Goal: Book appointment/travel/reservation

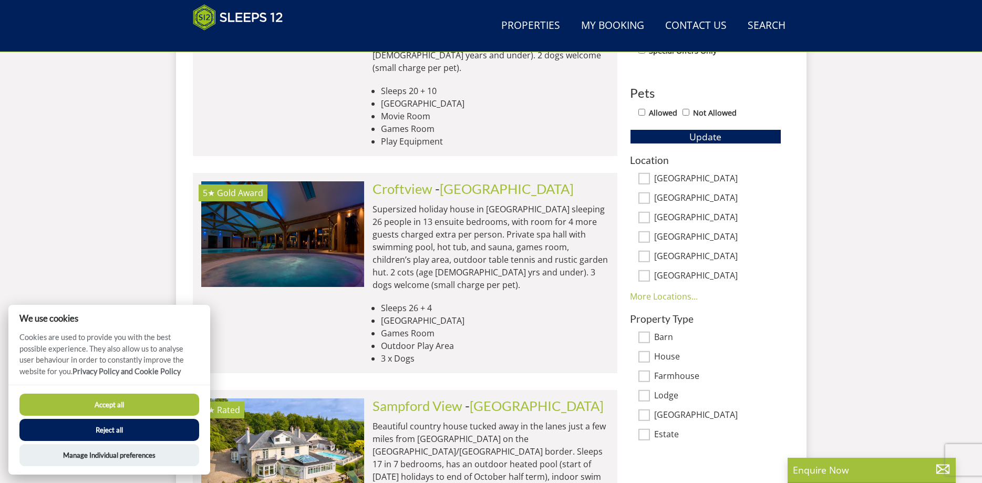
scroll to position [814, 0]
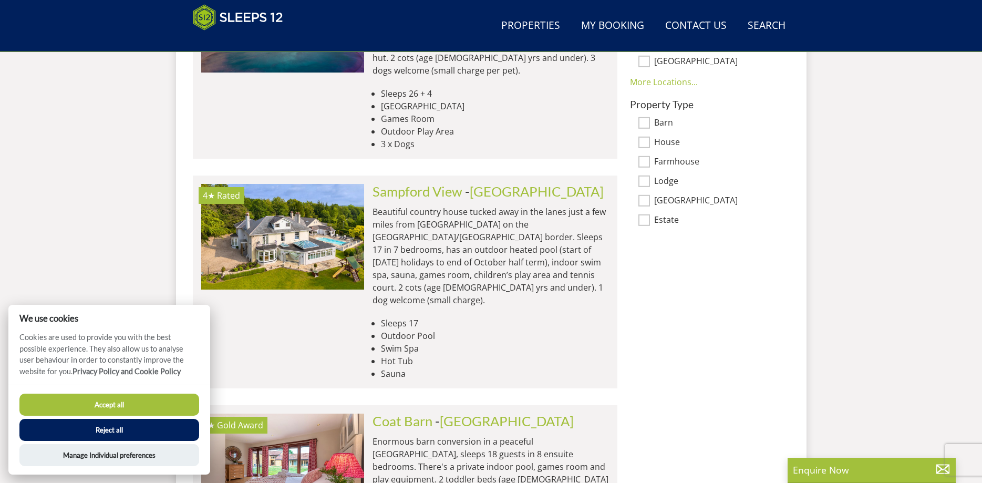
click at [133, 409] on button "Accept all" at bounding box center [109, 405] width 180 height 22
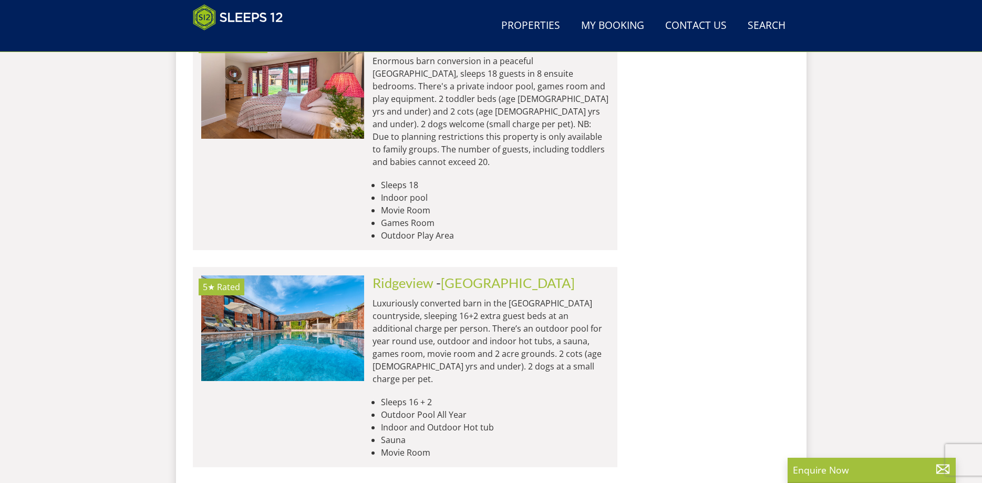
scroll to position [1243, 0]
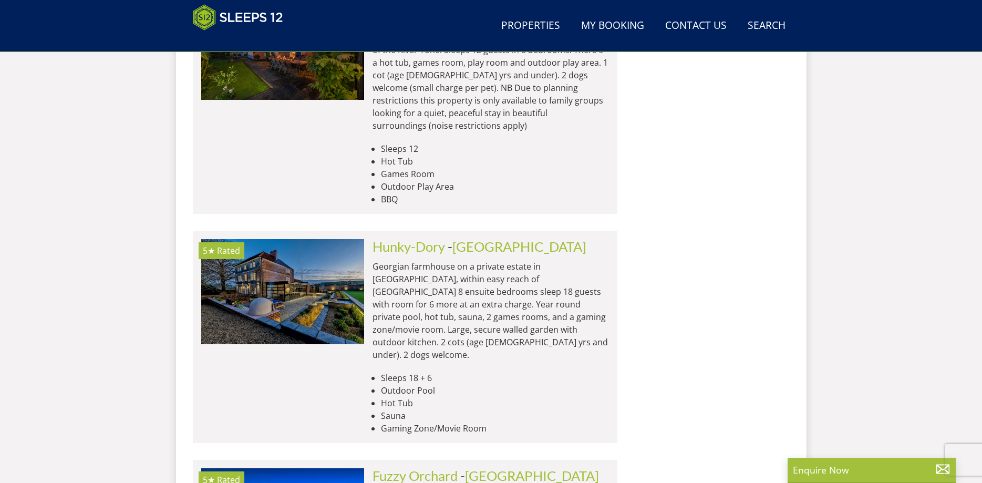
scroll to position [3946, 0]
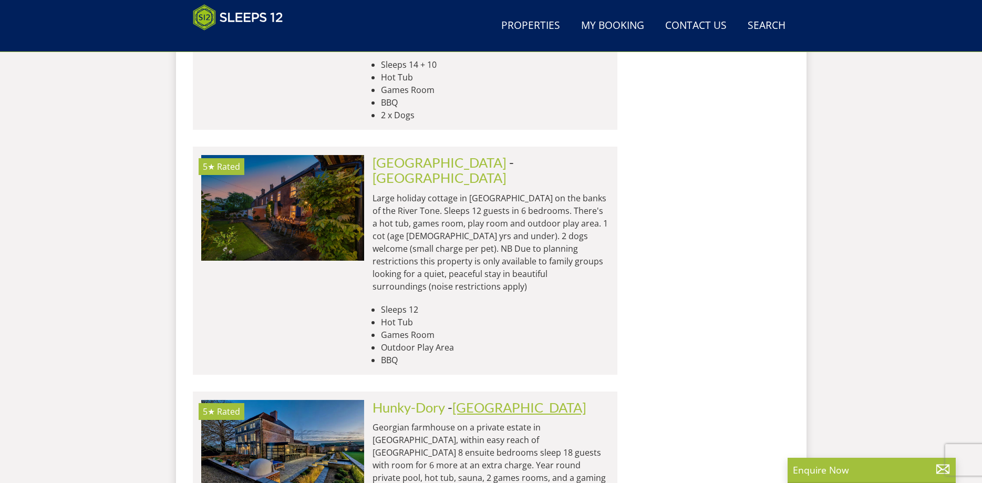
click at [484, 399] on link "[GEOGRAPHIC_DATA]" at bounding box center [519, 407] width 134 height 16
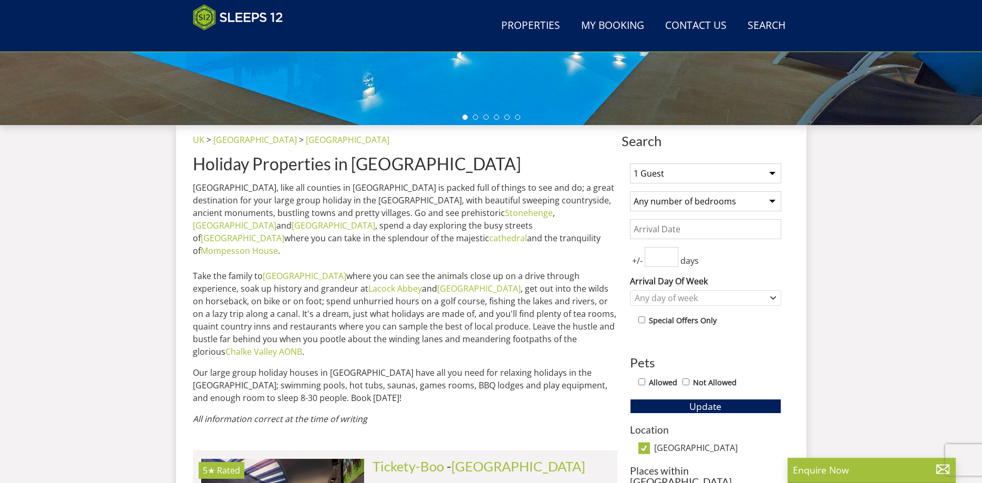
scroll to position [332, 0]
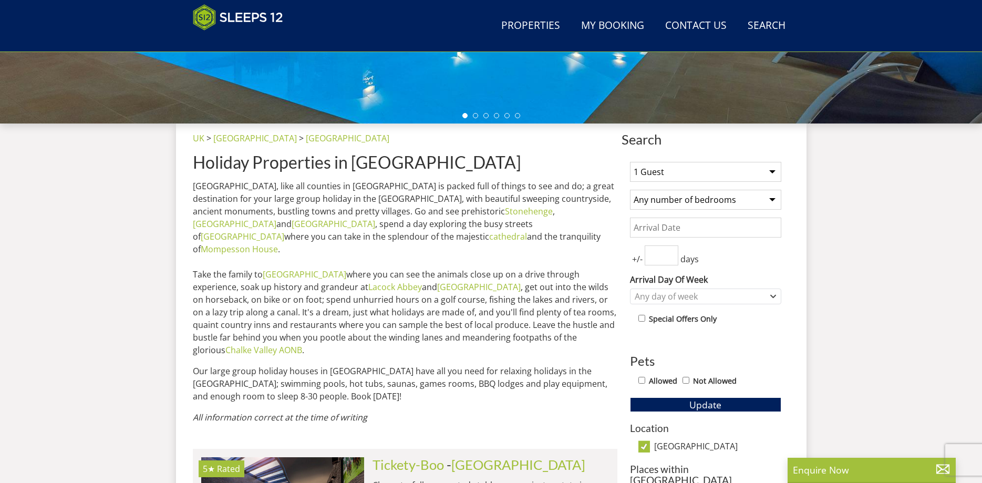
click at [630, 162] on select "1 Guest 2 Guests 3 Guests 4 Guests 5 Guests 6 Guests 7 Guests 8 Guests 9 Guests…" at bounding box center [705, 172] width 151 height 20
select select "11"
click option "11 Guests" at bounding box center [0, 0] width 0 height 0
click at [630, 190] on select "Any number of bedrooms 4 Bedrooms 5 Bedrooms 6 Bedrooms 7 Bedrooms 8 Bedrooms 9…" at bounding box center [705, 200] width 151 height 20
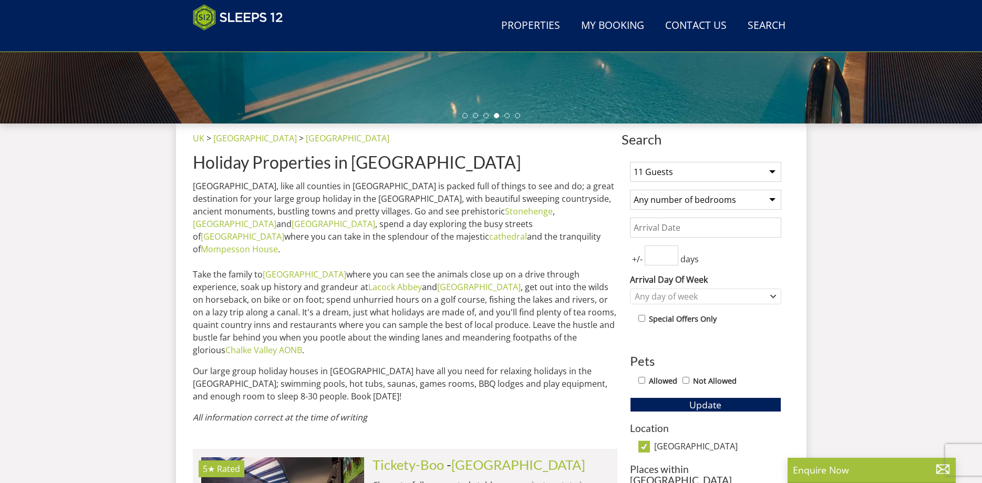
select select "7"
click option "7 Bedrooms" at bounding box center [0, 0] width 0 height 0
click at [673, 253] on input "1" at bounding box center [662, 255] width 34 height 20
click at [673, 253] on input "2" at bounding box center [662, 255] width 34 height 20
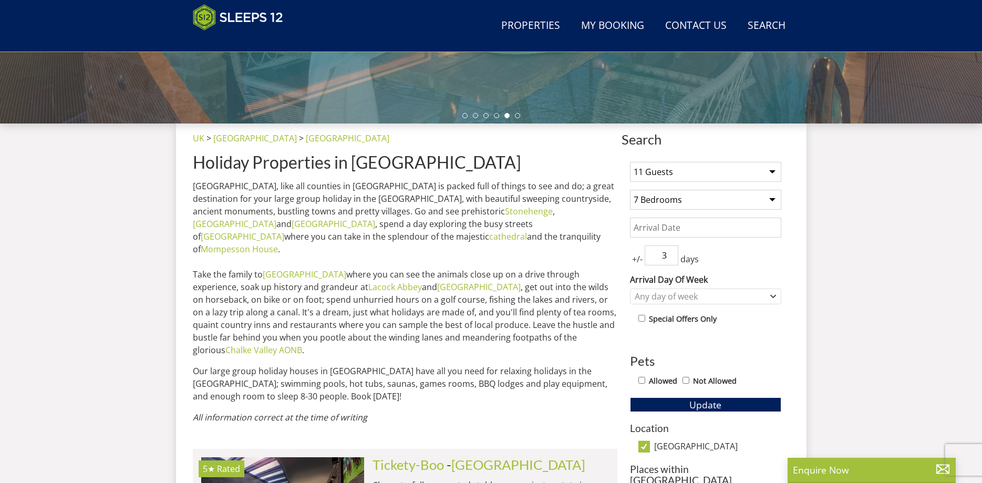
type input "3"
click at [673, 253] on input "3" at bounding box center [662, 255] width 34 height 20
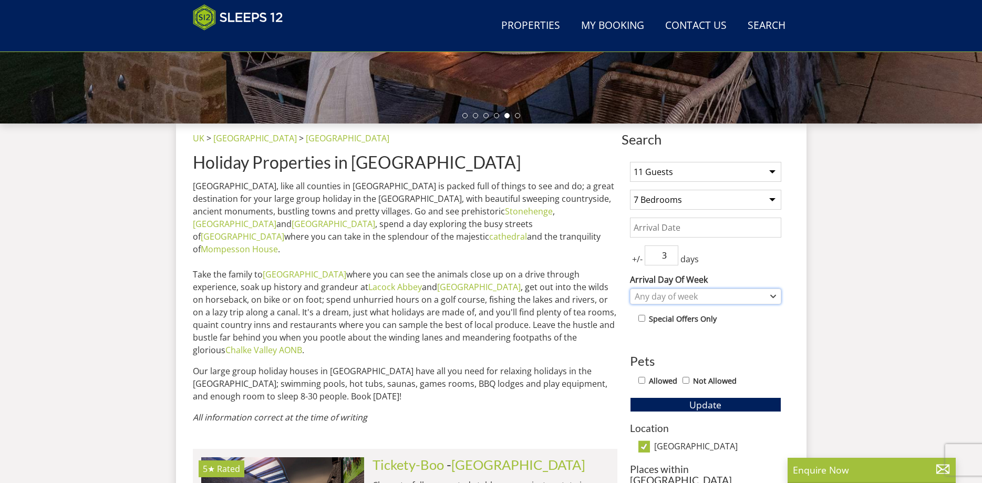
click at [733, 298] on div "Any day of week" at bounding box center [700, 297] width 136 height 12
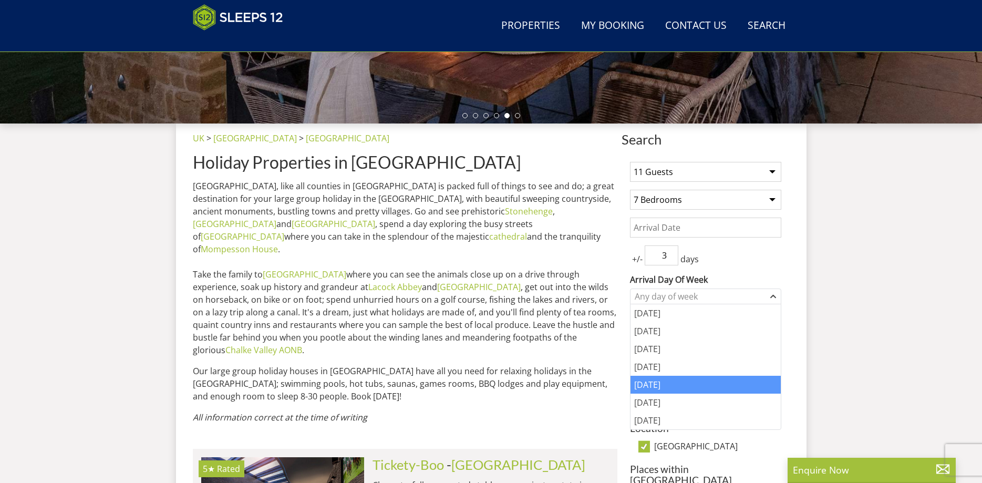
click at [685, 387] on div "[DATE]" at bounding box center [706, 385] width 150 height 18
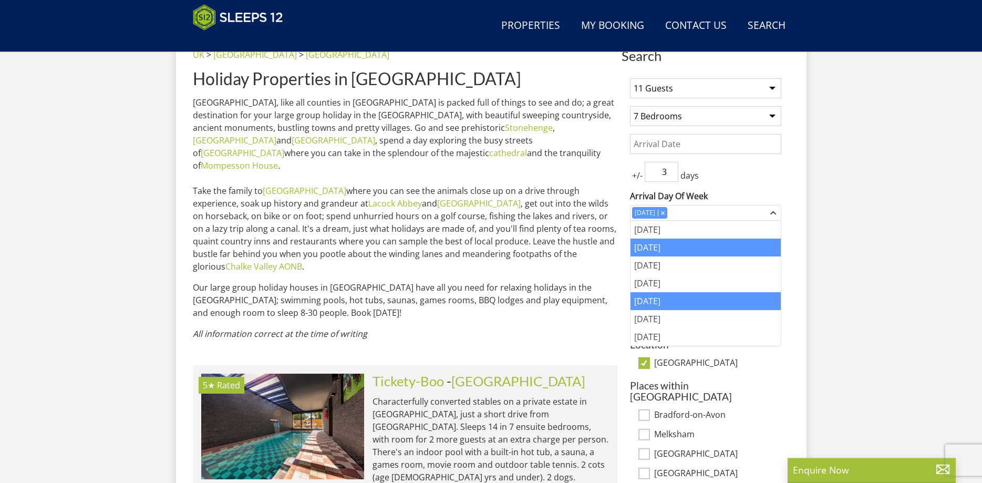
scroll to position [546, 0]
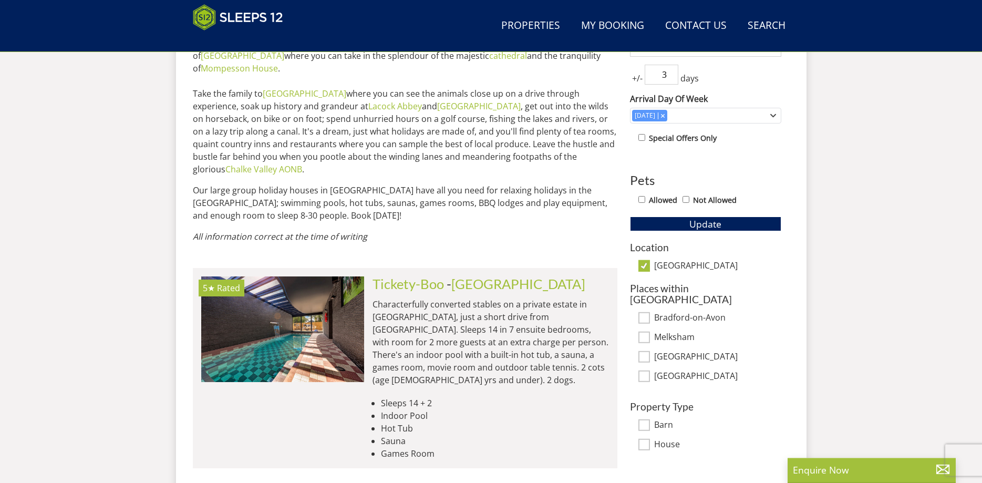
scroll to position [493, 0]
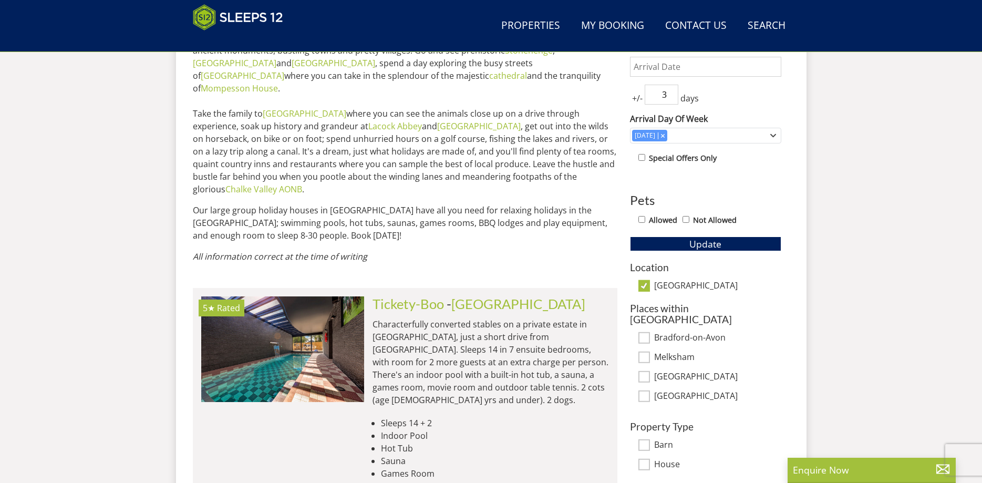
drag, startPoint x: 644, startPoint y: 220, endPoint x: 669, endPoint y: 225, distance: 25.7
click at [644, 219] on input "Allowed" at bounding box center [641, 219] width 7 height 7
checkbox input "true"
click at [698, 244] on span "Update" at bounding box center [705, 244] width 32 height 13
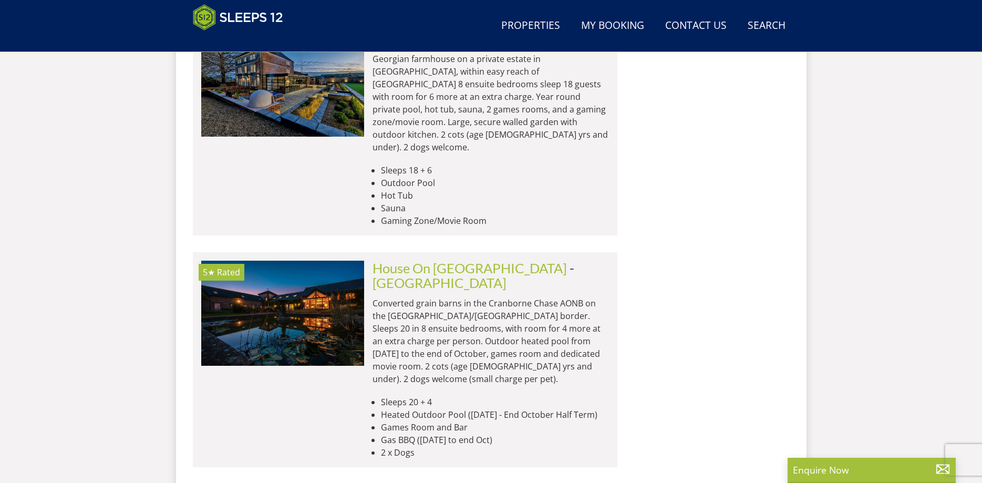
scroll to position [814, 0]
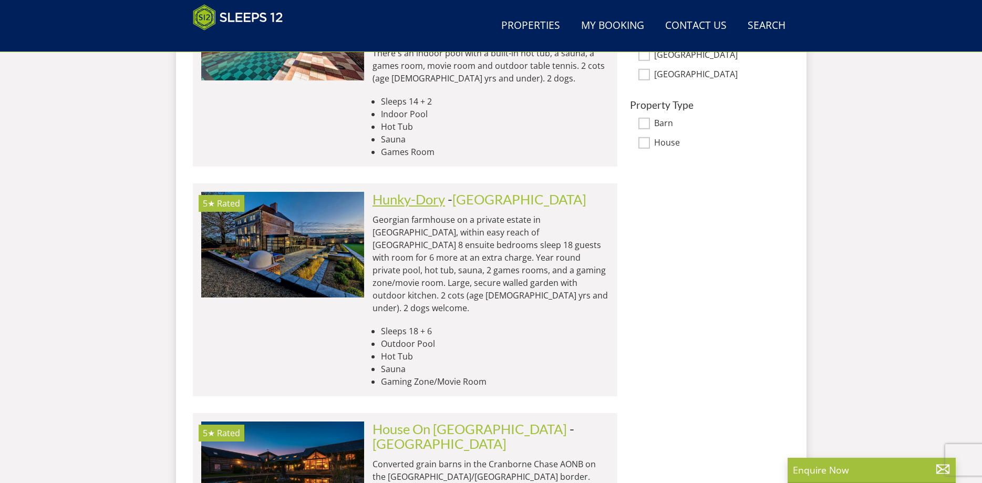
click at [443, 191] on link "Hunky-Dory" at bounding box center [409, 199] width 73 height 16
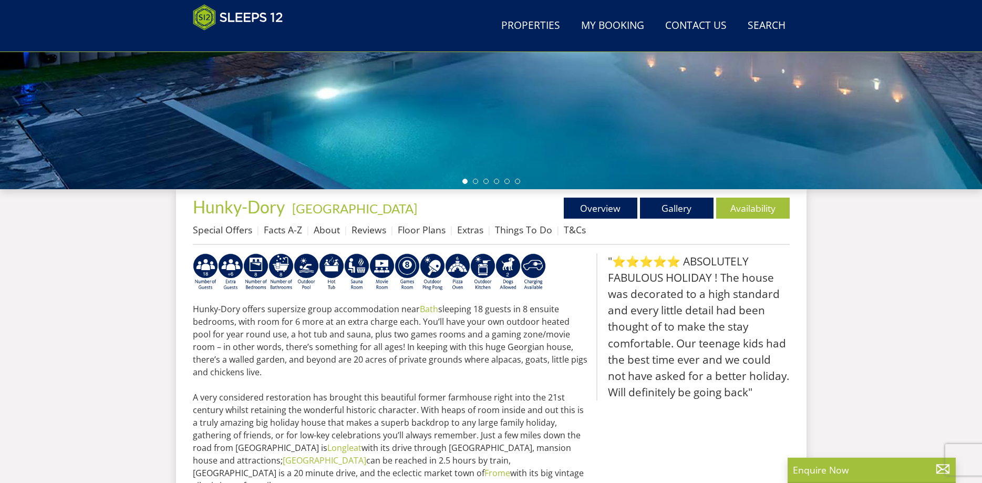
scroll to position [278, 0]
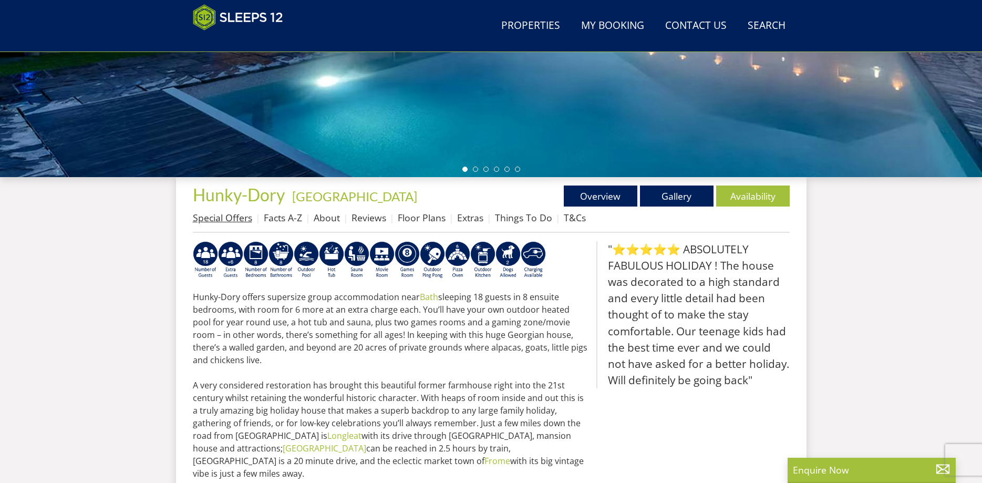
click at [221, 219] on link "Special Offers" at bounding box center [222, 217] width 59 height 13
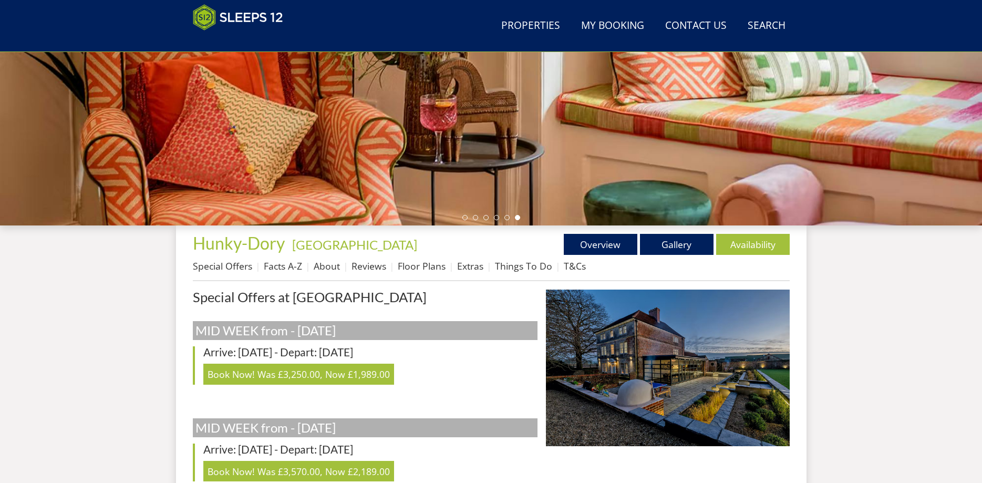
scroll to position [225, 0]
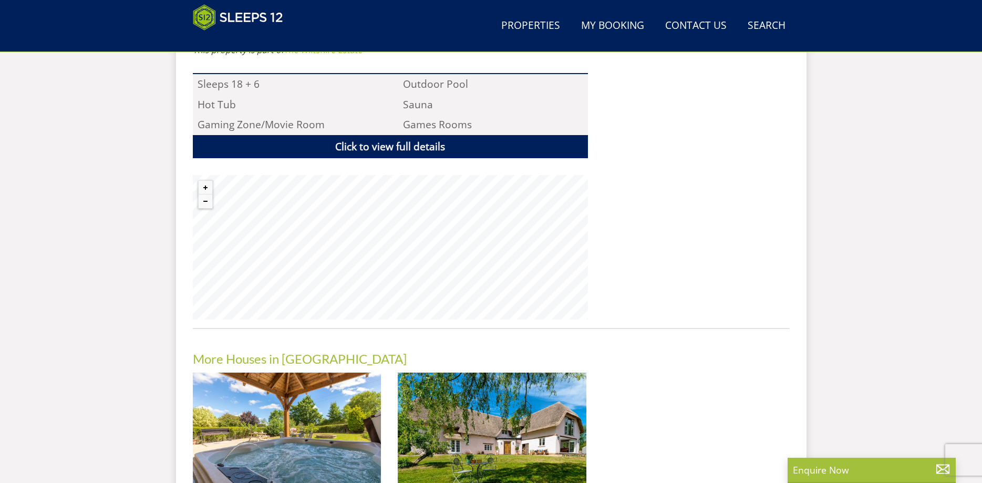
scroll to position [922, 0]
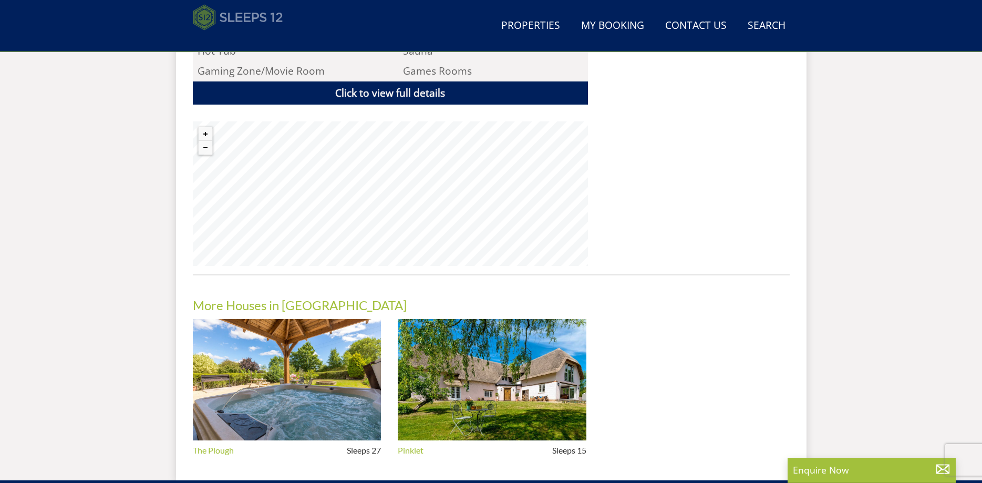
select select "11"
select select "7"
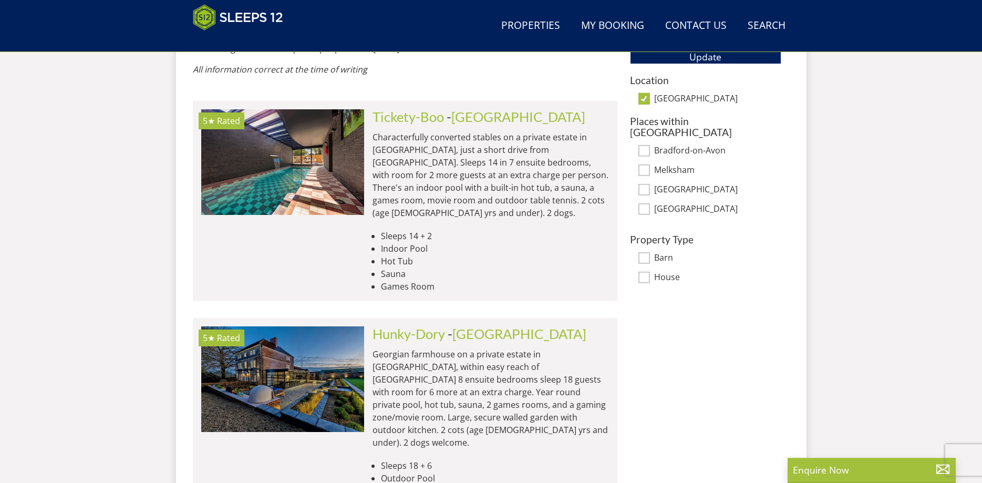
scroll to position [600, 0]
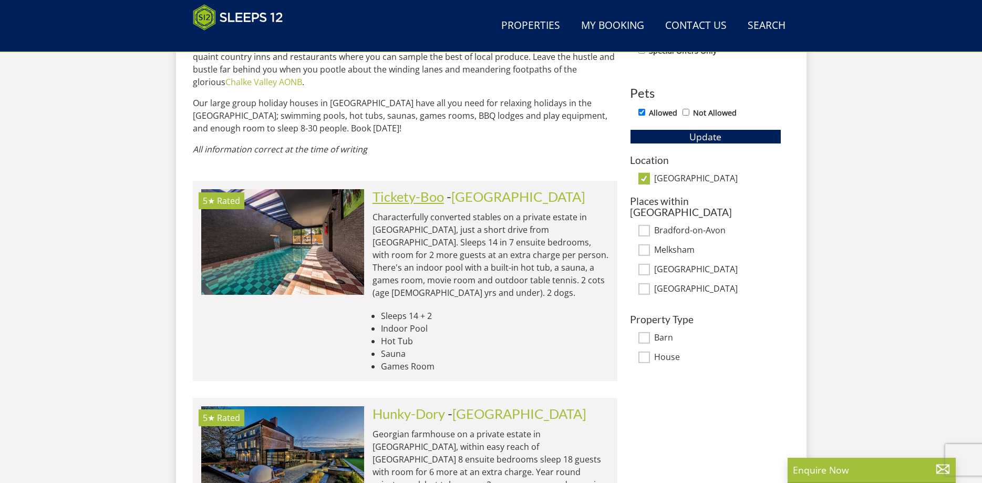
click at [411, 189] on link "Tickety-Boo" at bounding box center [408, 197] width 71 height 16
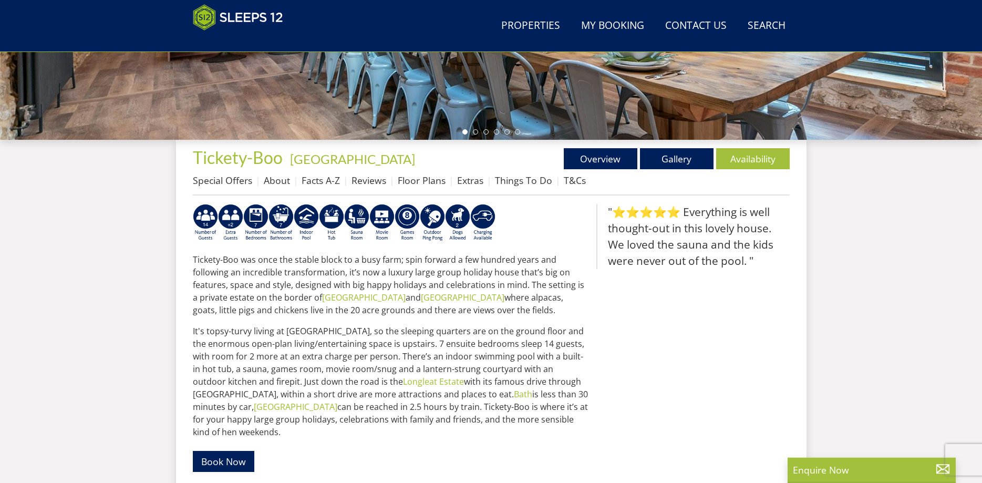
scroll to position [225, 0]
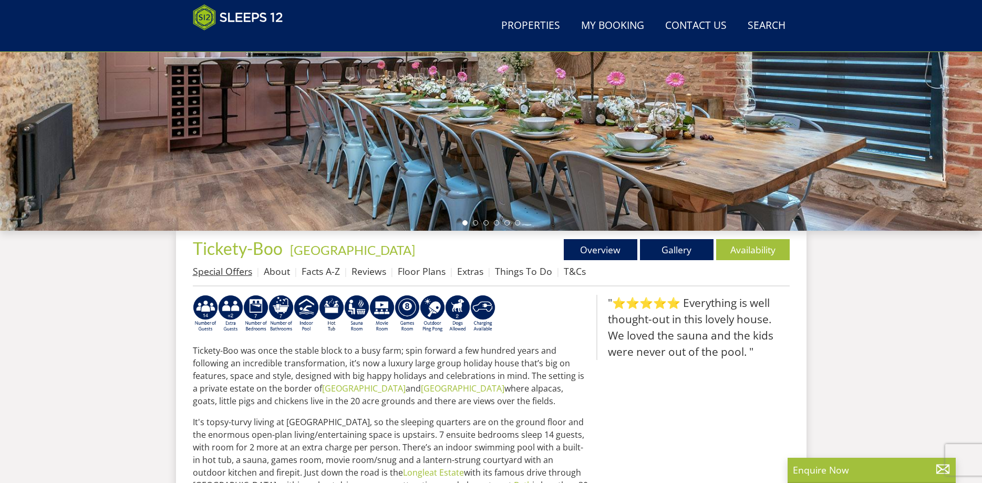
click at [212, 277] on link "Special Offers" at bounding box center [222, 271] width 59 height 13
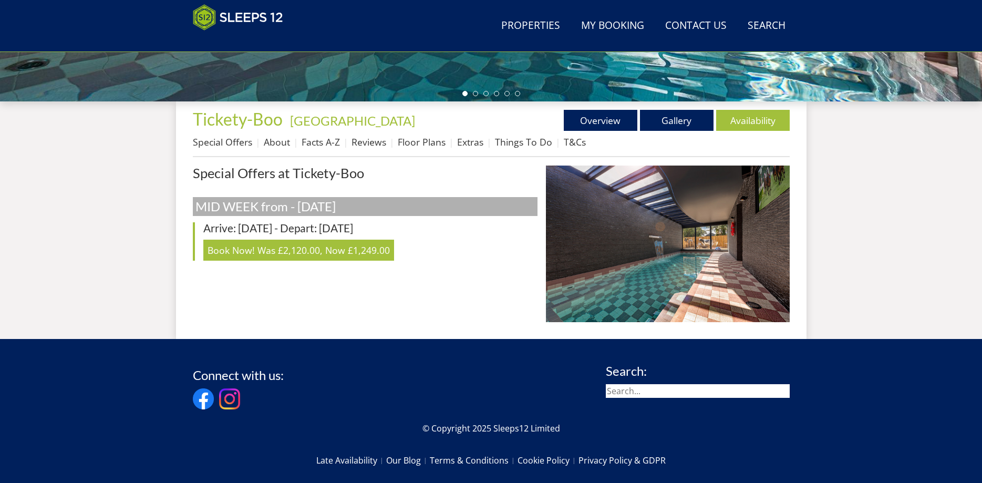
scroll to position [340, 0]
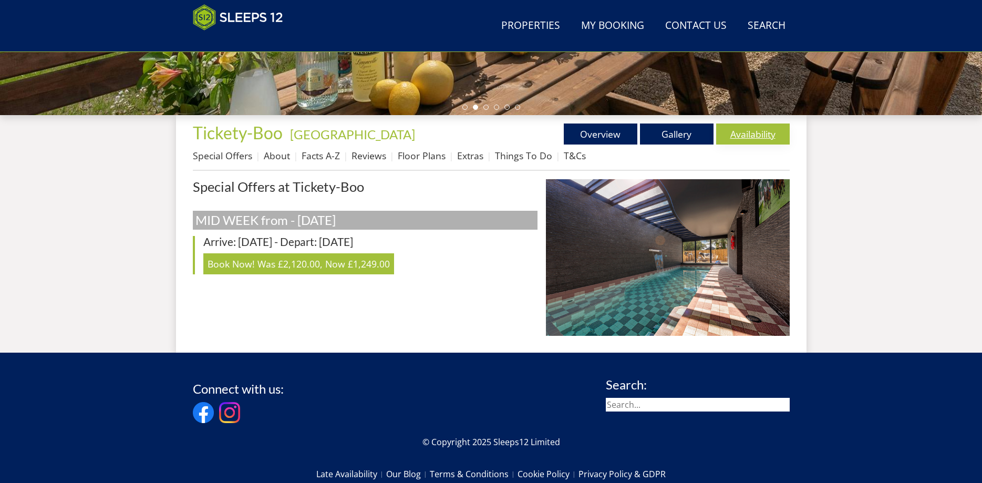
click at [748, 129] on link "Availability" at bounding box center [753, 133] width 74 height 21
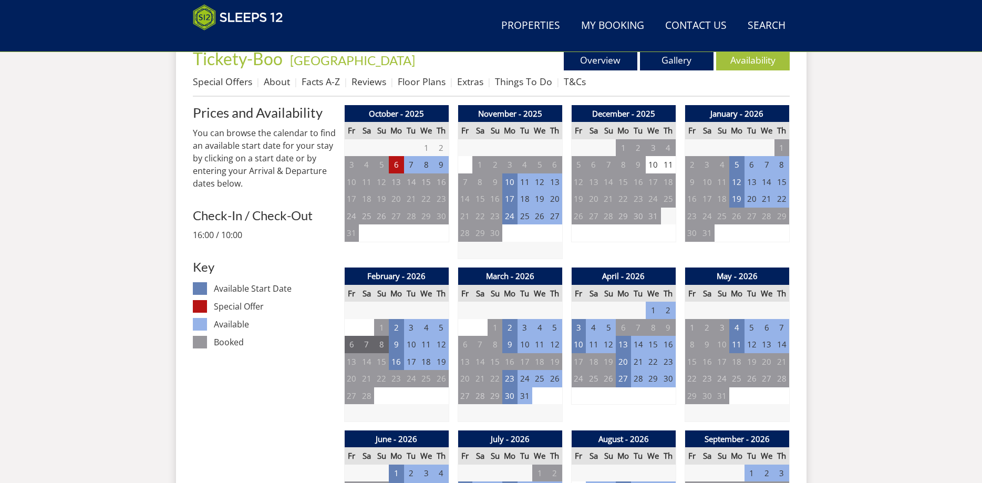
scroll to position [439, 0]
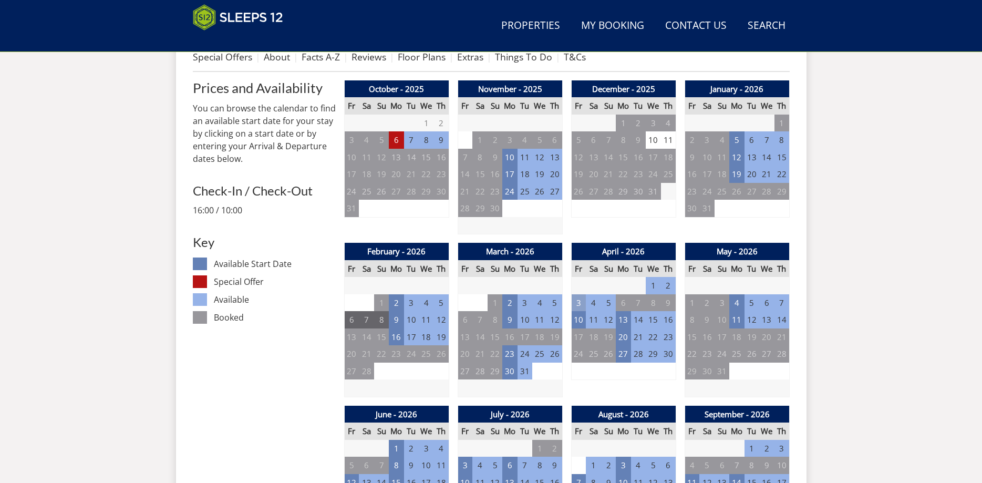
click at [576, 302] on td "3" at bounding box center [578, 302] width 15 height 17
click at [577, 316] on h3 "[DATE]" at bounding box center [581, 325] width 97 height 18
click at [737, 305] on td "4" at bounding box center [736, 302] width 15 height 17
click at [730, 323] on td "11" at bounding box center [736, 319] width 15 height 17
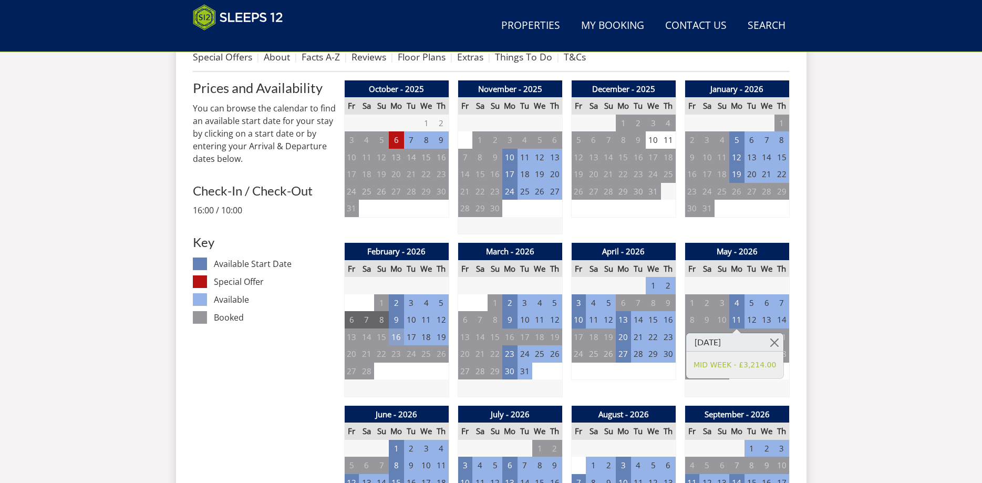
click at [397, 339] on td "16" at bounding box center [396, 336] width 15 height 17
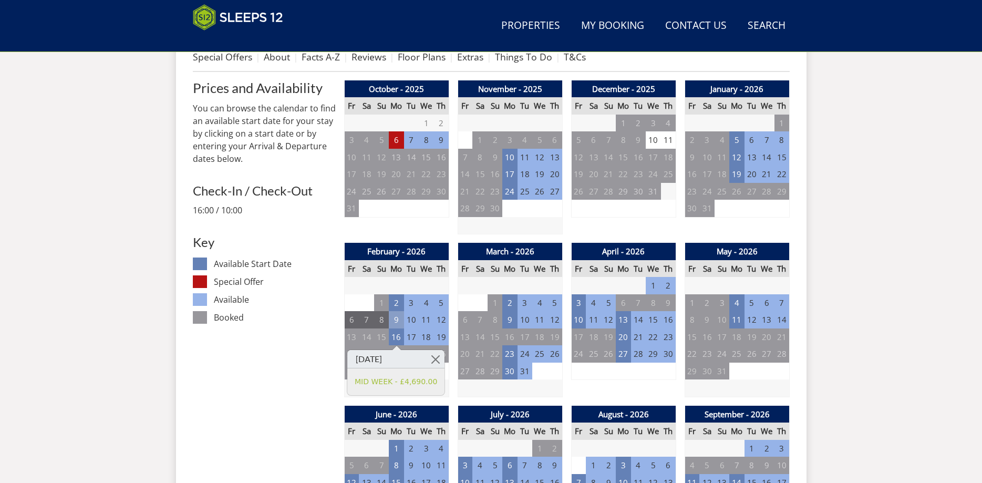
click at [397, 323] on td "9" at bounding box center [396, 319] width 15 height 17
click at [398, 305] on td "2" at bounding box center [396, 302] width 15 height 17
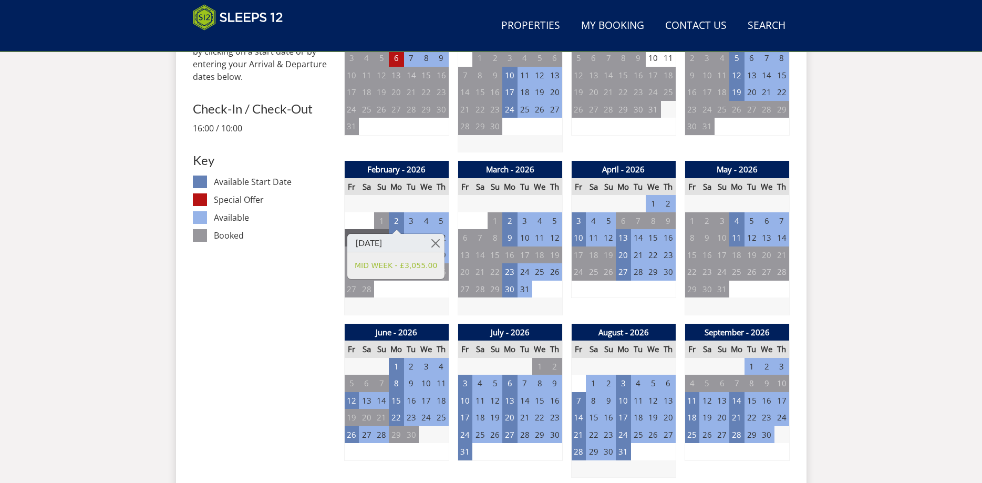
scroll to position [546, 0]
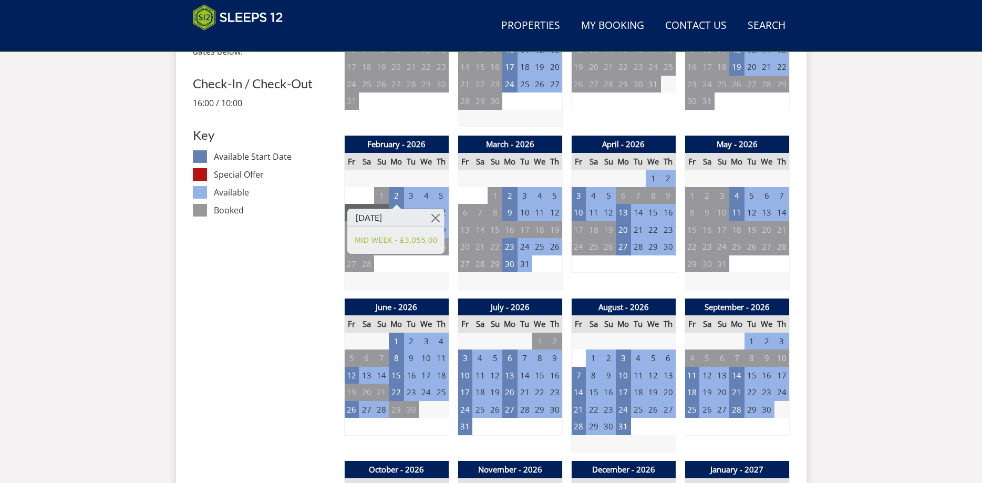
click at [670, 210] on td "16" at bounding box center [668, 212] width 15 height 17
click at [668, 177] on td "2" at bounding box center [668, 178] width 15 height 17
click at [650, 181] on td "1" at bounding box center [653, 178] width 15 height 17
click at [580, 194] on td "3" at bounding box center [578, 195] width 15 height 17
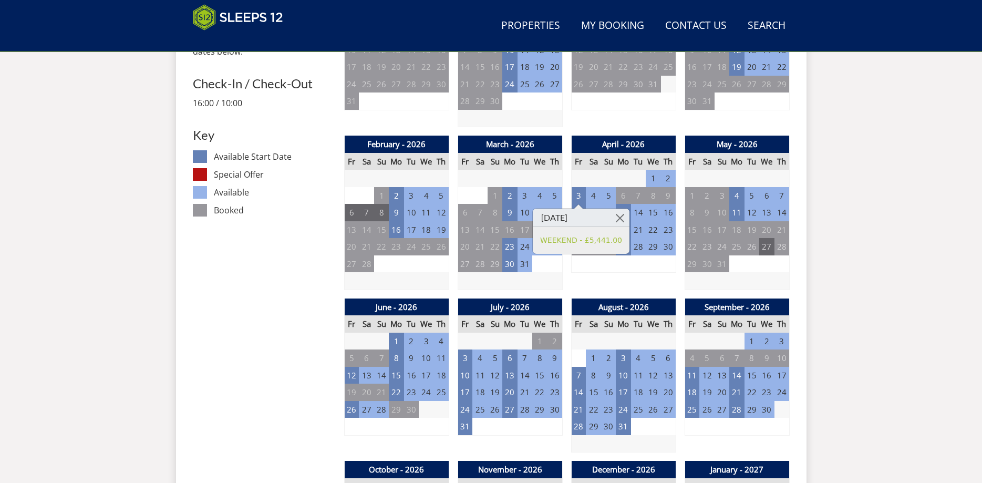
drag, startPoint x: 882, startPoint y: 267, endPoint x: 760, endPoint y: 253, distance: 122.2
click at [582, 215] on td "10" at bounding box center [578, 212] width 15 height 17
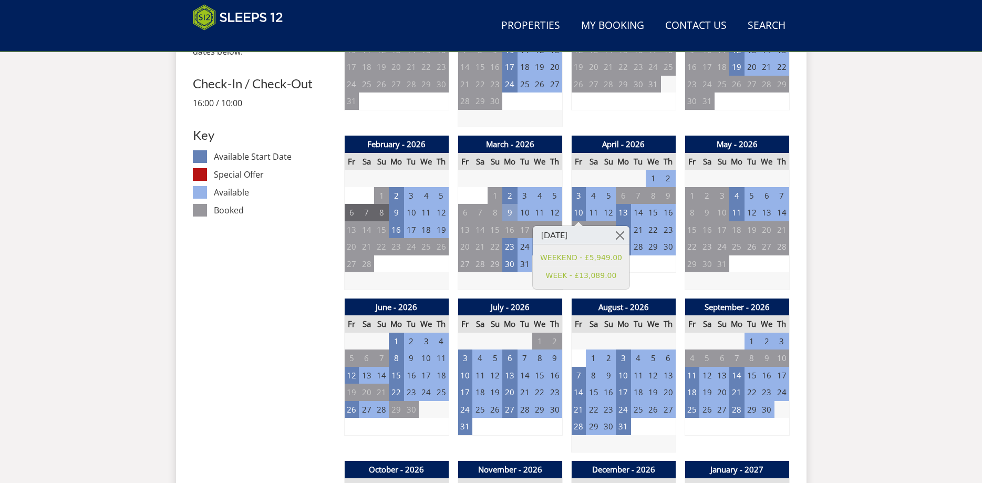
click at [514, 212] on td "9" at bounding box center [509, 212] width 15 height 17
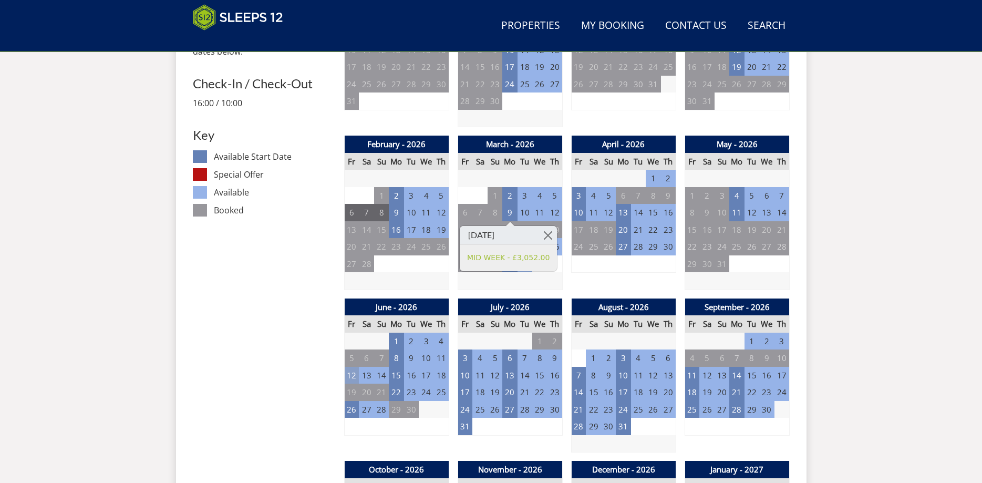
click at [351, 372] on td "12" at bounding box center [351, 375] width 15 height 17
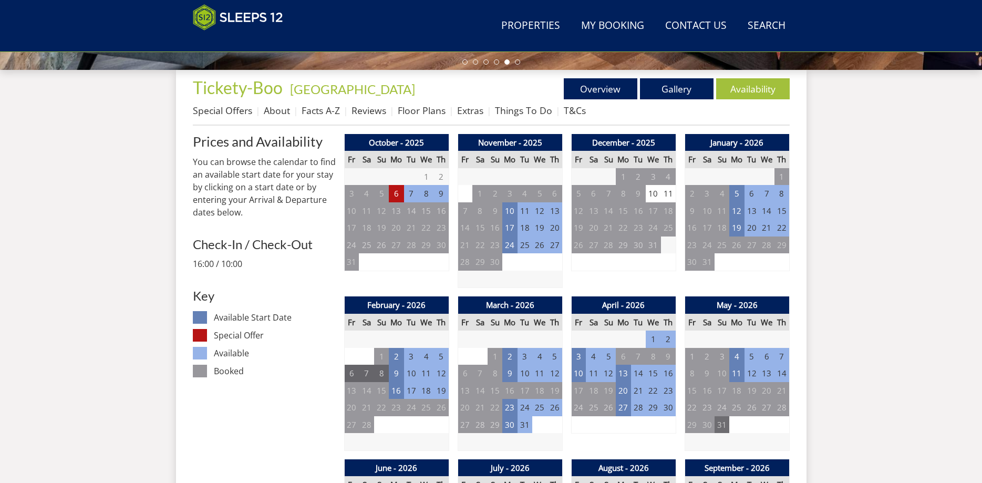
scroll to position [493, 0]
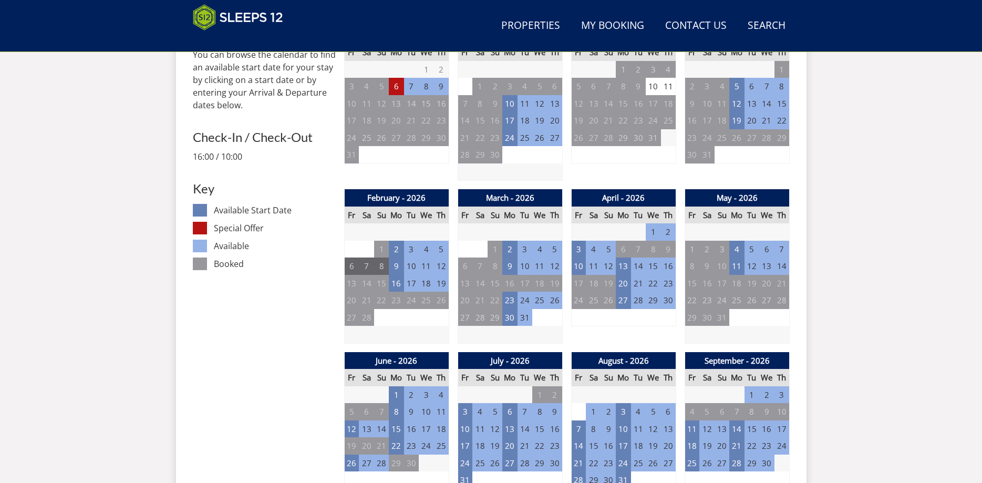
click at [409, 87] on td "7" at bounding box center [411, 86] width 15 height 17
click at [390, 88] on td "6" at bounding box center [396, 86] width 15 height 17
